Goal: Navigation & Orientation: Find specific page/section

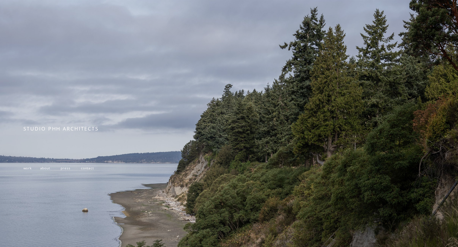
click at [424, 30] on div at bounding box center [229, 159] width 458 height 319
click at [60, 128] on span "STUDIO PHH ARCHITECTS" at bounding box center [60, 128] width 75 height 7
click at [26, 169] on span "work" at bounding box center [27, 168] width 8 height 5
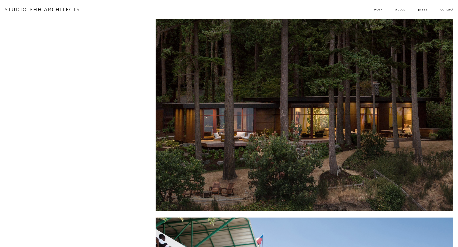
click at [248, 110] on div at bounding box center [305, 114] width 298 height 191
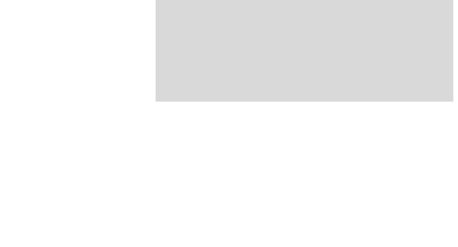
scroll to position [646, 0]
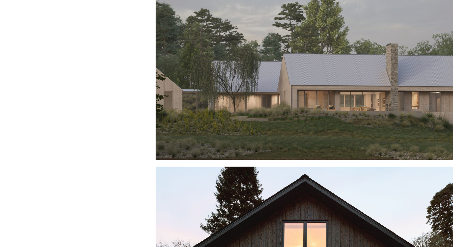
click at [261, 109] on div at bounding box center [305, 63] width 298 height 191
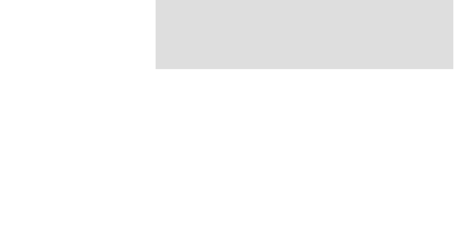
scroll to position [1461, 0]
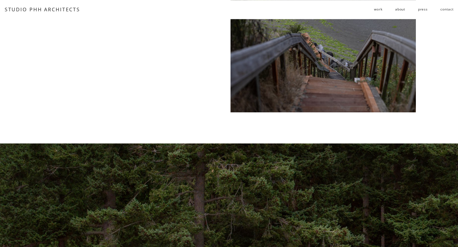
scroll to position [526, 0]
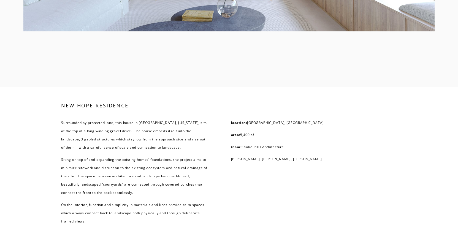
scroll to position [1343, 0]
